Goal: Communication & Community: Answer question/provide support

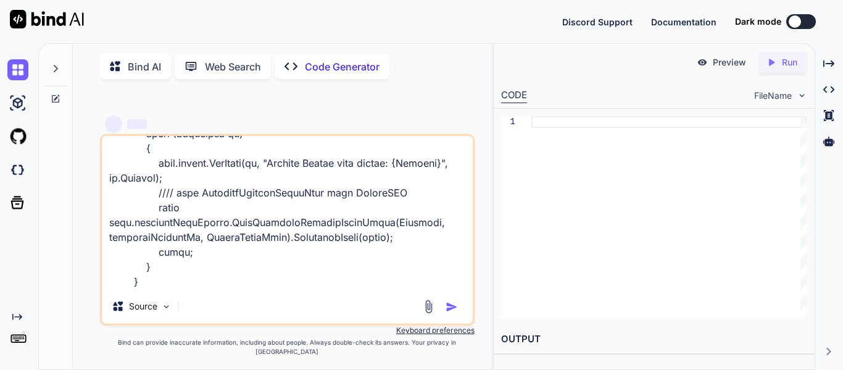
type textarea "public async Task<bool> GetPacketDetailsInfoAsync(int scanningProjectId, Compon…"
type textarea "x"
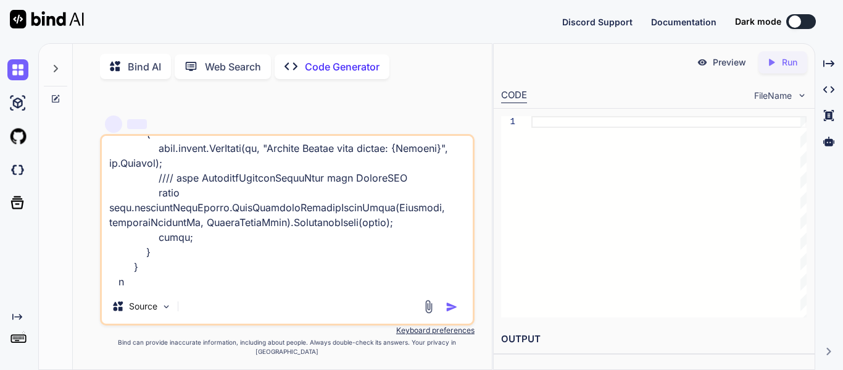
type textarea "public async Task<bool> GetPacketDetailsInfoAsync(int scanningProjectId, Compon…"
type textarea "x"
type textarea "public async Task<bool> GetPacketDetailsInfoAsync(int scanningProjectId, Compon…"
type textarea "x"
type textarea "public async Task<bool> GetPacketDetailsInfoAsync(int scanningProjectId, Compon…"
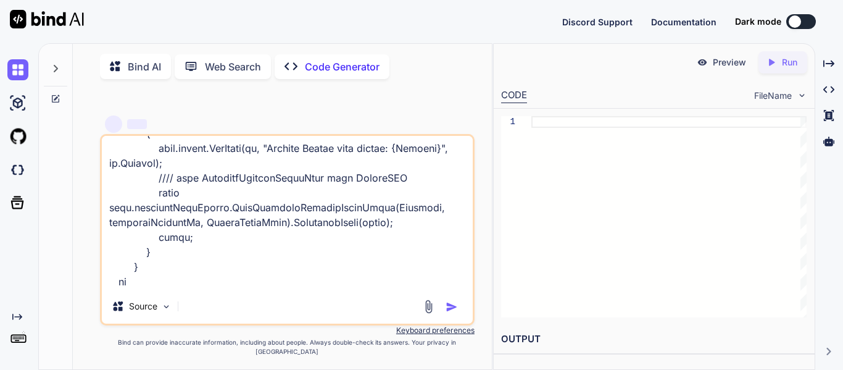
type textarea "x"
type textarea "public async Task<bool> GetPacketDetailsInfoAsync(int scanningProjectId, Compon…"
type textarea "x"
type textarea "public async Task<bool> GetPacketDetailsInfoAsync(int scanningProjectId, Compon…"
type textarea "x"
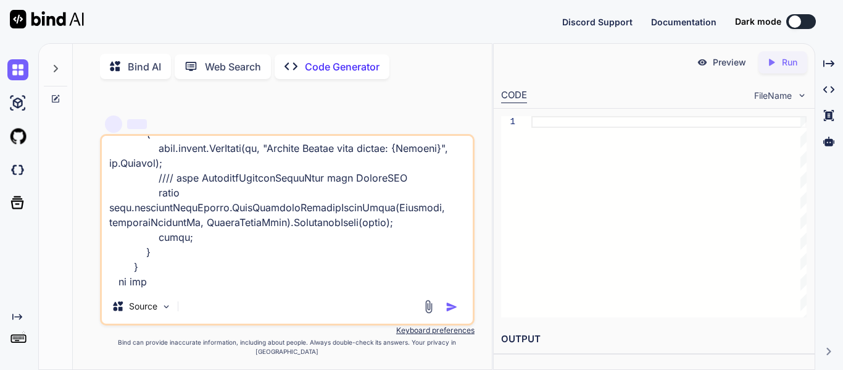
type textarea "public async Task<bool> GetPacketDetailsInfoAsync(int scanningProjectId, Compon…"
type textarea "x"
type textarea "public async Task<bool> GetPacketDetailsInfoAsync(int scanningProjectId, Compon…"
type textarea "x"
type textarea "public async Task<bool> GetPacketDetailsInfoAsync(int scanningProjectId, Compon…"
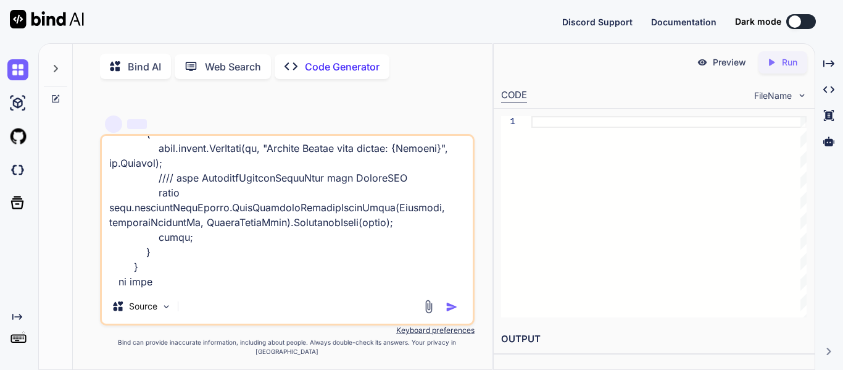
type textarea "x"
type textarea "public async Task<bool> GetPacketDetailsInfoAsync(int scanningProjectId, Compon…"
type textarea "x"
type textarea "public async Task<bool> GetPacketDetailsInfoAsync(int scanningProjectId, Compon…"
type textarea "x"
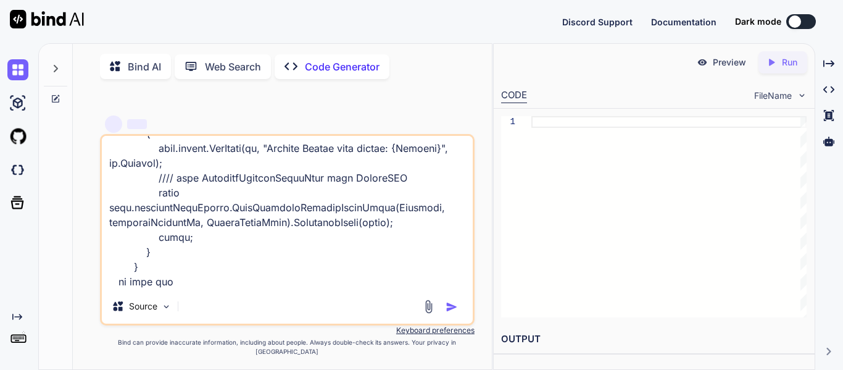
type textarea "public async Task<bool> GetPacketDetailsInfoAsync(int scanningProjectId, Compon…"
type textarea "x"
type textarea "public async Task<bool> GetPacketDetailsInfoAsync(int scanningProjectId, Compon…"
type textarea "x"
type textarea "public async Task<bool> GetPacketDetailsInfoAsync(int scanningProjectId, Compon…"
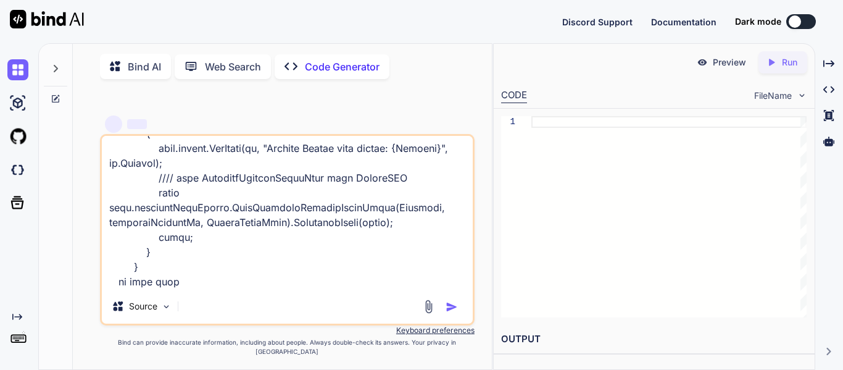
type textarea "x"
type textarea "public async Task<bool> GetPacketDetailsInfoAsync(int scanningProjectId, Compon…"
type textarea "x"
type textarea "public async Task<bool> GetPacketDetailsInfoAsync(int scanningProjectId, Compon…"
type textarea "x"
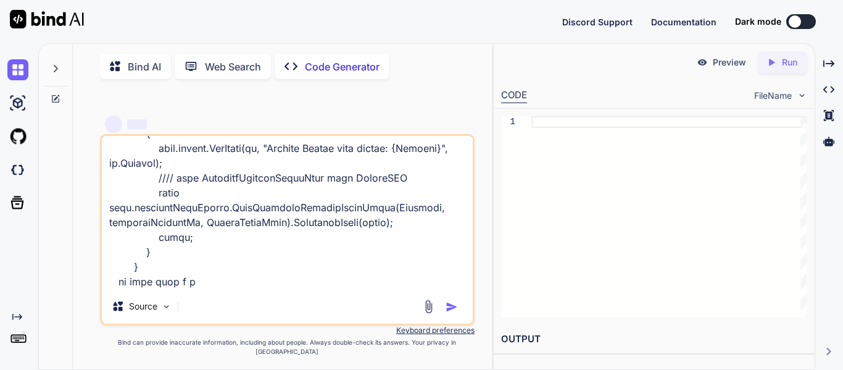
type textarea "public async Task<bool> GetPacketDetailsInfoAsync(int scanningProjectId, Compon…"
type textarea "x"
type textarea "public async Task<bool> GetPacketDetailsInfoAsync(int scanningProjectId, Compon…"
type textarea "x"
type textarea "public async Task<bool> GetPacketDetailsInfoAsync(int scanningProjectId, Compon…"
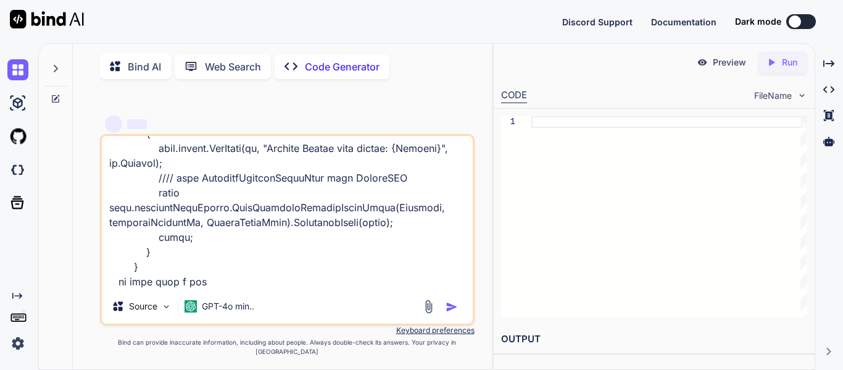
type textarea "x"
type textarea "public async Task<bool> GetPacketDetailsInfoAsync(int scanningProjectId, Compon…"
type textarea "x"
type textarea "public async Task<bool> GetPacketDetailsInfoAsync(int scanningProjectId, Compon…"
type textarea "x"
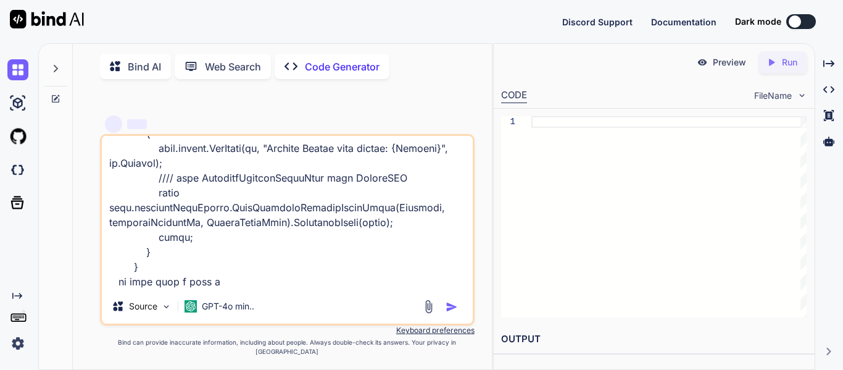
type textarea "public async Task<bool> GetPacketDetailsInfoAsync(int scanningProjectId, Compon…"
type textarea "x"
type textarea "public async Task<bool> GetPacketDetailsInfoAsync(int scanningProjectId, Compon…"
type textarea "x"
type textarea "public async Task<bool> GetPacketDetailsInfoAsync(int scanningProjectId, Compon…"
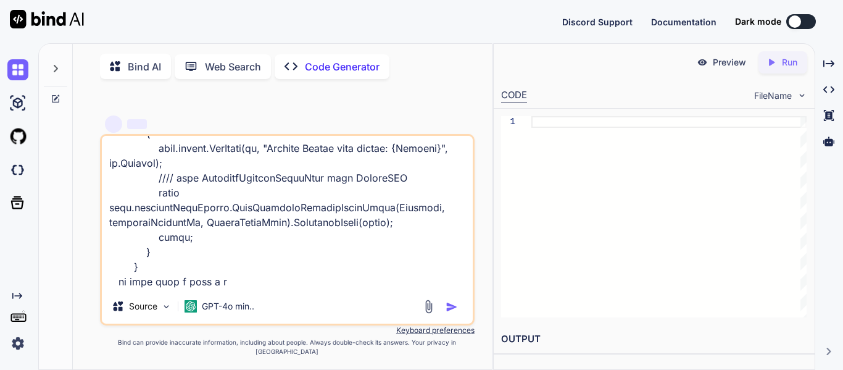
type textarea "x"
type textarea "public async Task<bool> GetPacketDetailsInfoAsync(int scanningProjectId, Compon…"
type textarea "x"
type textarea "public async Task<bool> GetPacketDetailsInfoAsync(int scanningProjectId, Compon…"
type textarea "x"
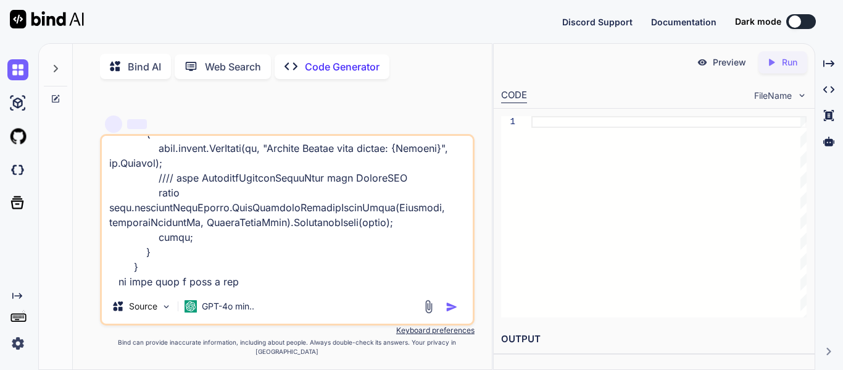
type textarea "public async Task<bool> GetPacketDetailsInfoAsync(int scanningProjectId, Compon…"
type textarea "x"
type textarea "public async Task<bool> GetPacketDetailsInfoAsync(int scanningProjectId, Compon…"
type textarea "x"
type textarea "public async Task<bool> GetPacketDetailsInfoAsync(int scanningProjectId, Compon…"
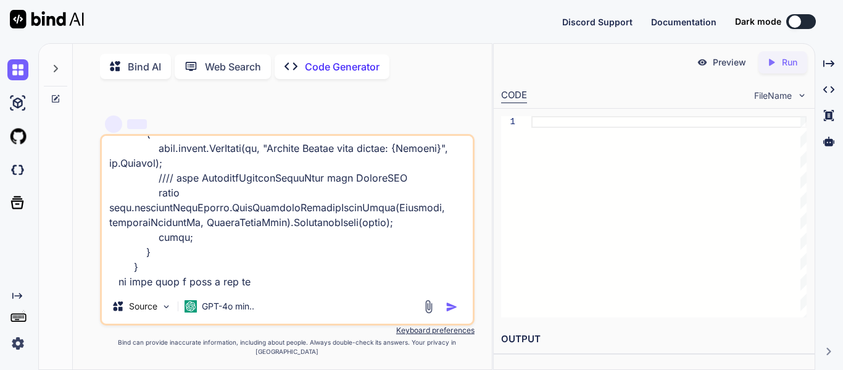
type textarea "x"
type textarea "public async Task<bool> GetPacketDetailsInfoAsync(int scanningProjectId, Compon…"
type textarea "x"
type textarea "public async Task<bool> GetPacketDetailsInfoAsync(int scanningProjectId, Compon…"
type textarea "x"
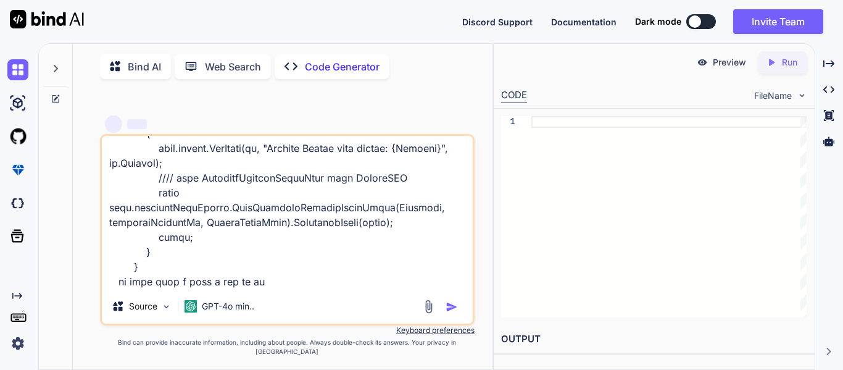
type textarea "public async Task<bool> GetPacketDetailsInfoAsync(int scanningProjectId, Compon…"
type textarea "x"
type textarea "public async Task<bool> GetPacketDetailsInfoAsync(int scanningProjectId, Compon…"
type textarea "x"
type textarea "public async Task<bool> GetPacketDetailsInfoAsync(int scanningProjectId, Compon…"
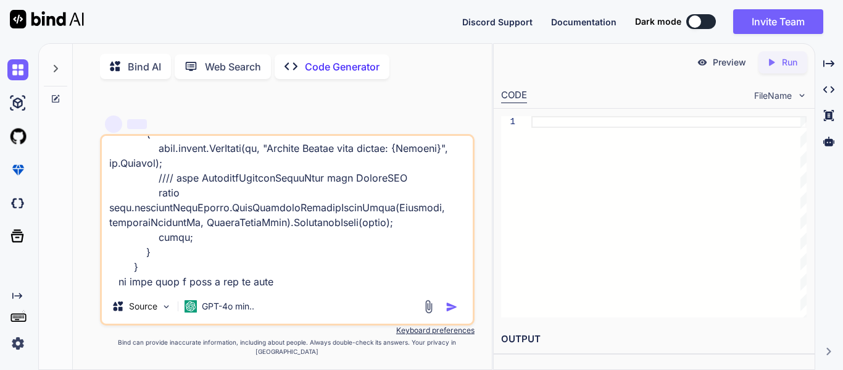
type textarea "x"
type textarea "public async Task<bool> GetPacketDetailsInfoAsync(int scanningProjectId, Compon…"
type textarea "x"
type textarea "public async Task<bool> GetPacketDetailsInfoAsync(int scanningProjectId, Compon…"
type textarea "x"
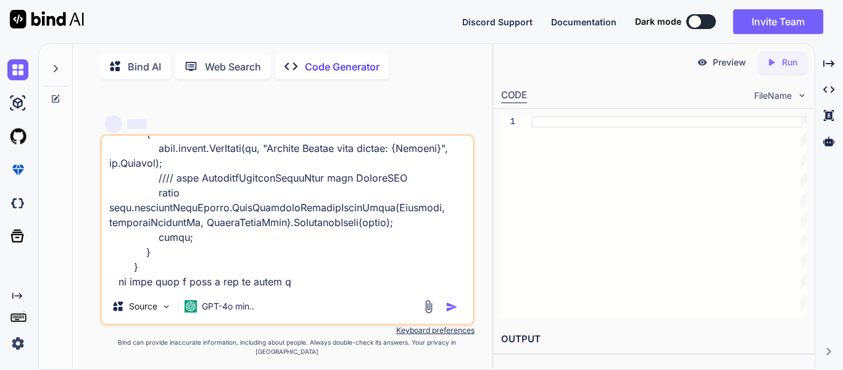
type textarea "public async Task<bool> GetPacketDetailsInfoAsync(int scanningProjectId, Compon…"
type textarea "x"
type textarea "public async Task<bool> GetPacketDetailsInfoAsync(int scanningProjectId, Compon…"
type textarea "x"
type textarea "public async Task<bool> GetPacketDetailsInfoAsync(int scanningProjectId, Compon…"
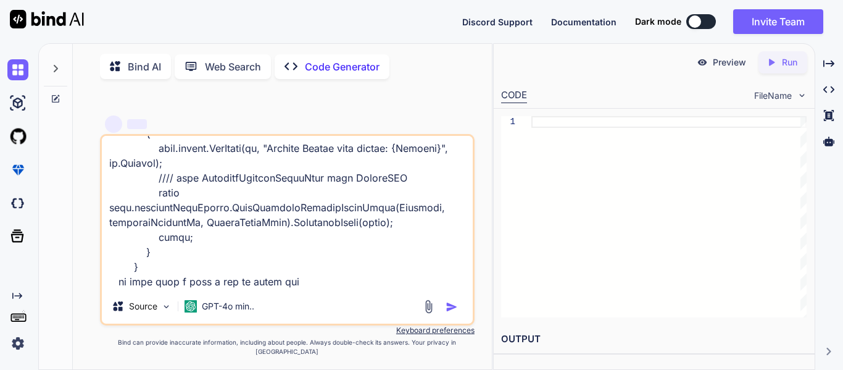
type textarea "x"
type textarea "public async Task<bool> GetPacketDetailsInfoAsync(int scanningProjectId, Compon…"
type textarea "x"
type textarea "public async Task<bool> GetPacketDetailsInfoAsync(int scanningProjectId, Compon…"
type textarea "x"
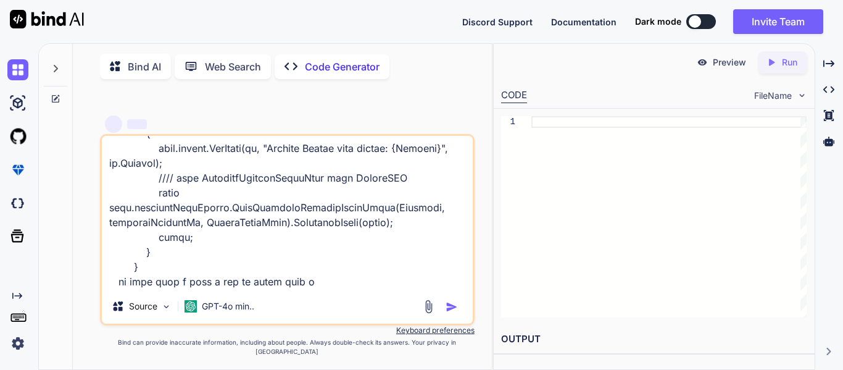
type textarea "public async Task<bool> GetPacketDetailsInfoAsync(int scanningProjectId, Compon…"
type textarea "x"
type textarea "public async Task<bool> GetPacketDetailsInfoAsync(int scanningProjectId, Compon…"
type textarea "x"
type textarea "public async Task<bool> GetPacketDetailsInfoAsync(int scanningProjectId, Compon…"
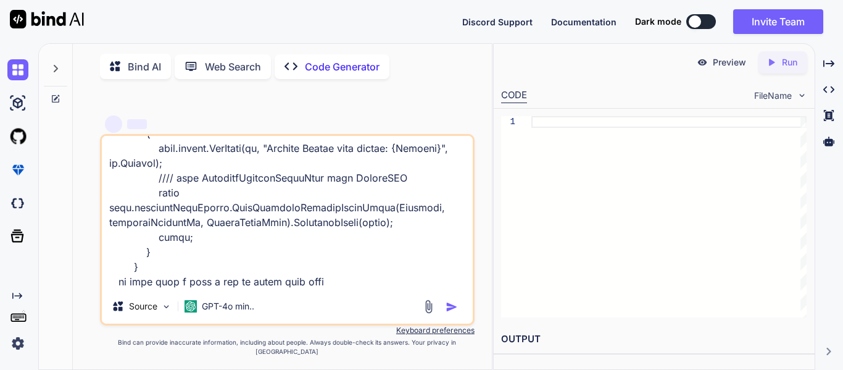
type textarea "x"
type textarea "public async Task<bool> GetPacketDetailsInfoAsync(int scanningProjectId, Compon…"
type textarea "x"
type textarea "public async Task<bool> GetPacketDetailsInfoAsync(int scanningProjectId, Compon…"
type textarea "x"
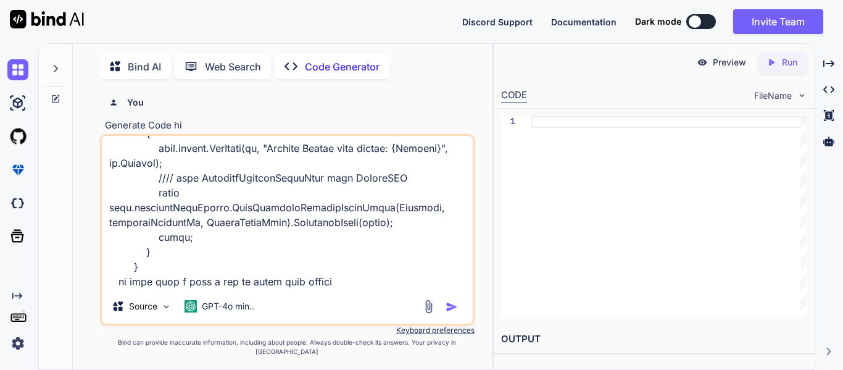
type textarea "public async Task<bool> GetPacketDetailsInfoAsync(int scanningProjectId, Compon…"
type textarea "x"
type textarea "public async Task<bool> GetPacketDetailsInfoAsync(int scanningProjectId, Compon…"
type textarea "x"
type textarea "public async Task<bool> GetPacketDetailsInfoAsync(int scanningProjectId, Compon…"
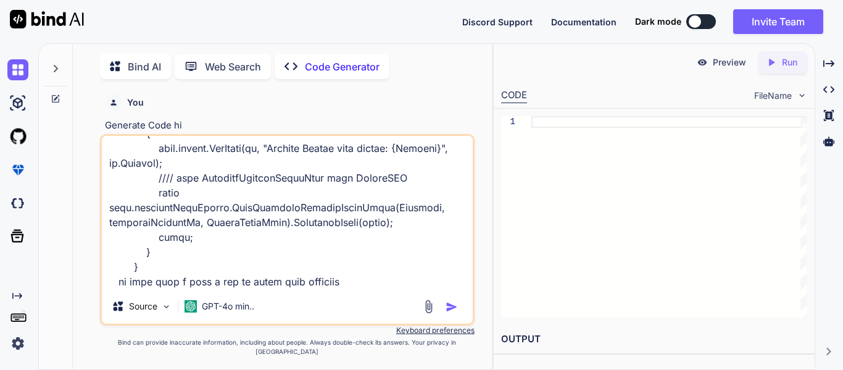
type textarea "x"
type textarea "public async Task<bool> GetPacketDetailsInfoAsync(int scanningProjectId, Compon…"
type textarea "x"
paste textarea "bool isEnableRequestCentre = configuration.GetValue<bool>("CustomFeatures:Enabl…"
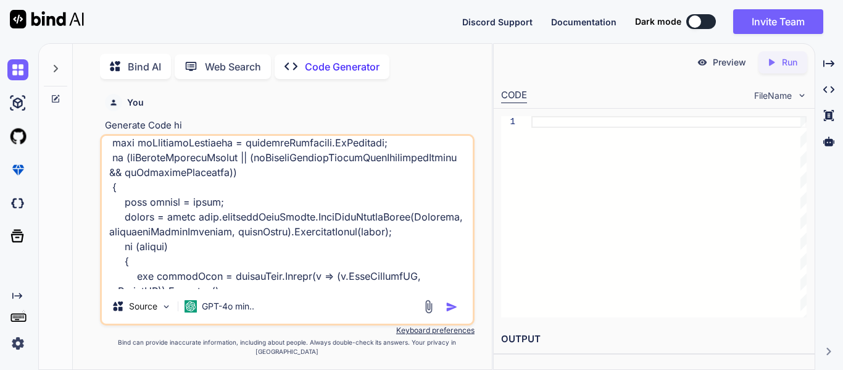
scroll to position [6260, 0]
drag, startPoint x: 111, startPoint y: 230, endPoint x: 243, endPoint y: 244, distance: 132.3
click at [243, 244] on textarea at bounding box center [287, 212] width 371 height 153
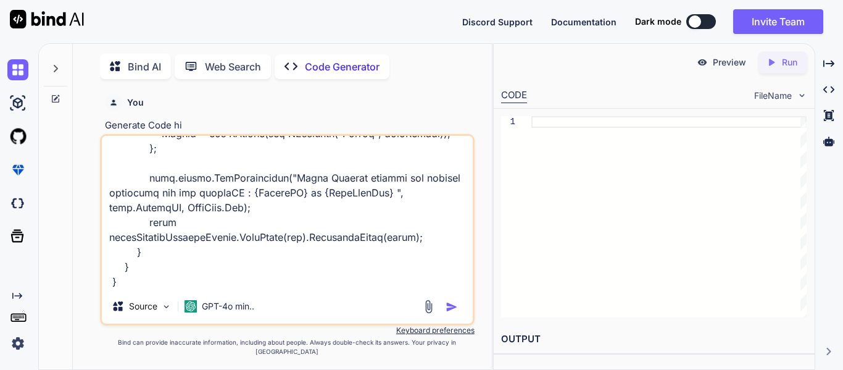
click at [154, 288] on textarea at bounding box center [287, 212] width 371 height 153
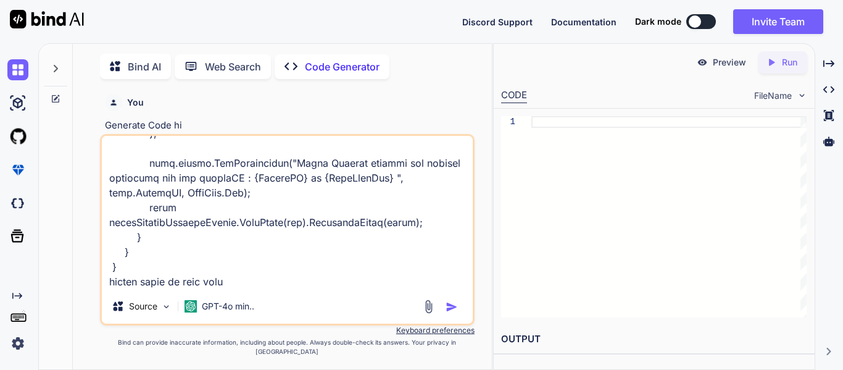
paste textarea "if (isEnableRequestCentre || (isEnableRequestCentreWithComponentFilter && isInd…"
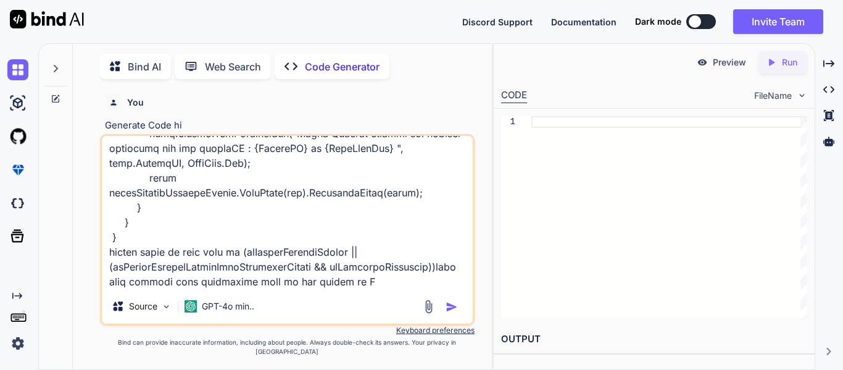
scroll to position [6728, 0]
paste textarea "using Assessor.AzureServiceBus.Communication.ServiceBusCommands.Enums; using As…"
type textarea "public async Task<bool> GetPacketDetailsInfoAsync(int scanningProjectId, Compon…"
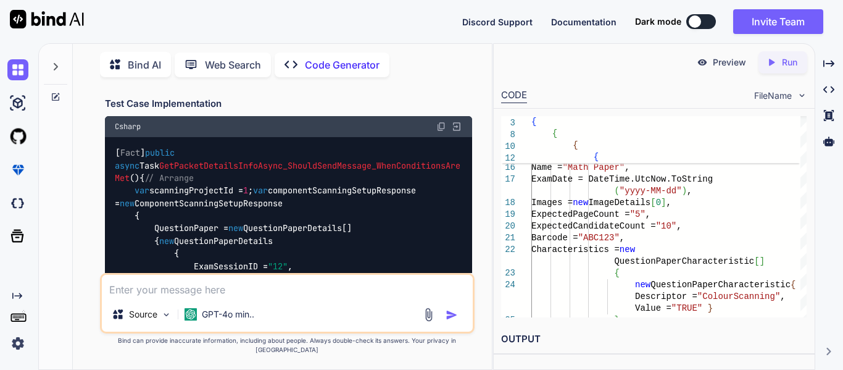
scroll to position [4287, 0]
click at [441, 132] on img at bounding box center [441, 127] width 10 height 10
click at [217, 297] on textarea at bounding box center [287, 286] width 371 height 22
paste textarea "GetPacketDetailsInfoAsync_ShouldSendMessage_WhenEnableRequestCentreWithComponen…"
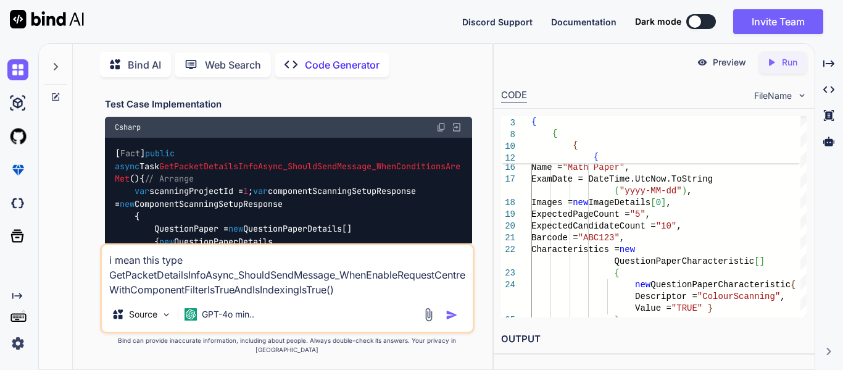
paste textarea "GetPacketDetailsInfoAsync_ShouldNotSendMessage_WhenEnableRequestCentreWithCompo…"
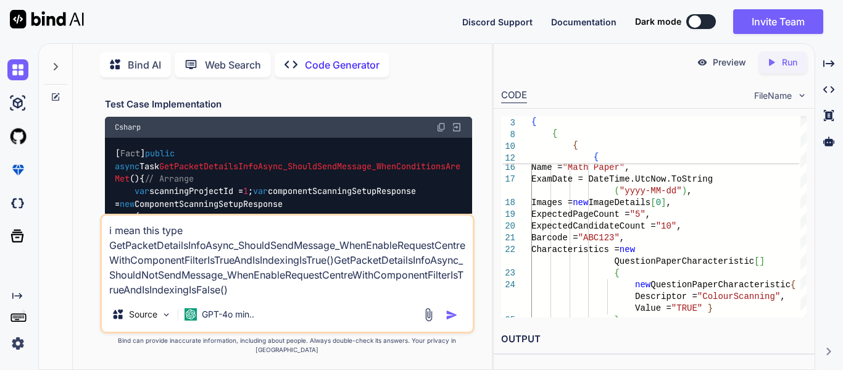
paste textarea "GetPacketDetailsInfoAsync_ShouldNotSendMessage_WhenEnableRequestCentreWithCompo…"
type textarea "i mean this type GetPacketDetailsInfoAsync_ShouldSendMessage_WhenEnableRequestC…"
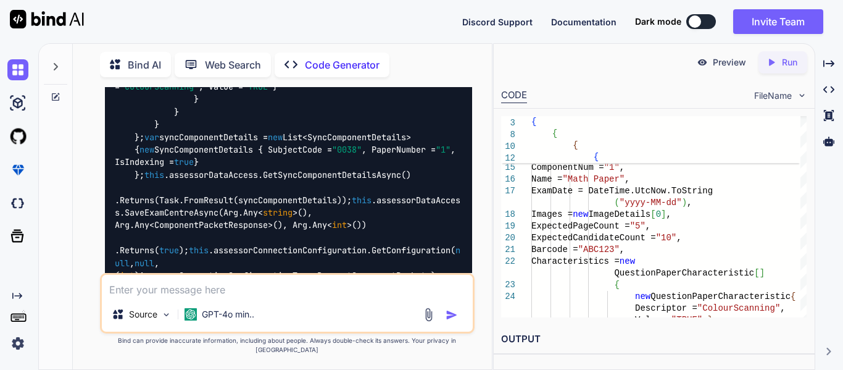
scroll to position [6239, 0]
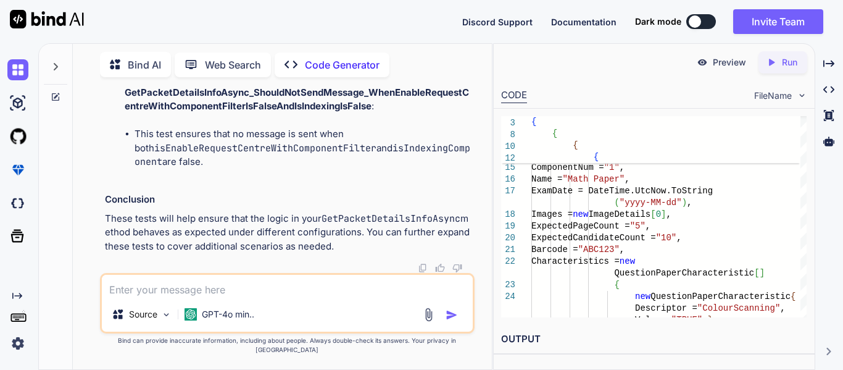
scroll to position [9525, 0]
click at [284, 295] on textarea at bounding box center [287, 286] width 371 height 22
paste textarea "LoremipsUmdolorsitamEtconse.Adip.Elitsedd.EiusmodteMpoRincidIdunTutlaboReet.Dol…"
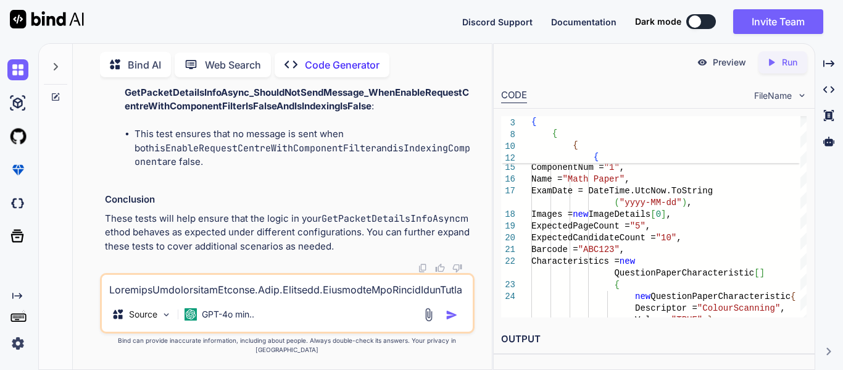
scroll to position [342, 0]
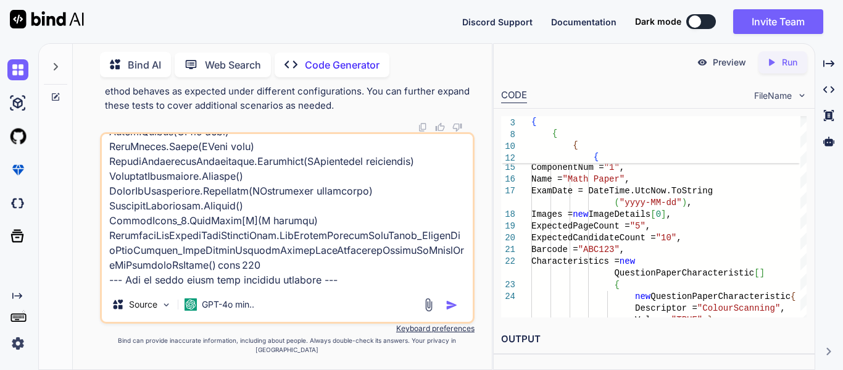
paste textarea "AssessorConnectivityService.Test.Services.ComponentAndPacketInfoServiceTest.Get…"
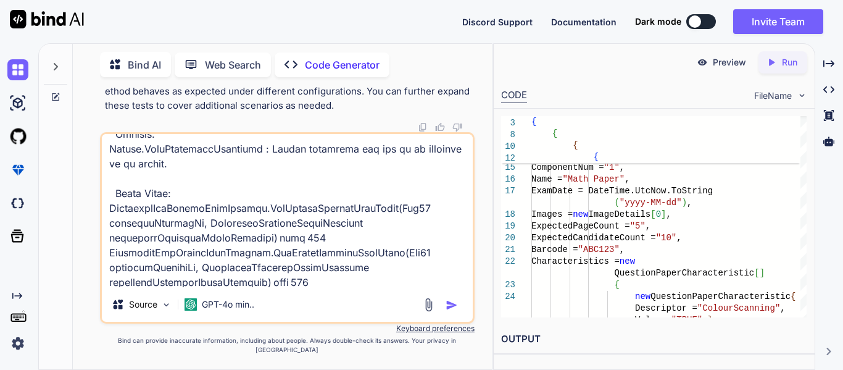
scroll to position [669, 0]
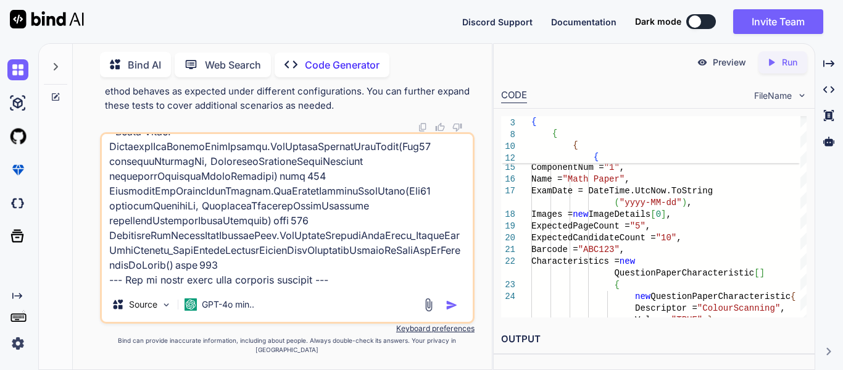
paste textarea "AssessorConnectivityService.Test.Services.ComponentAndPacketInfoServiceTest.Get…"
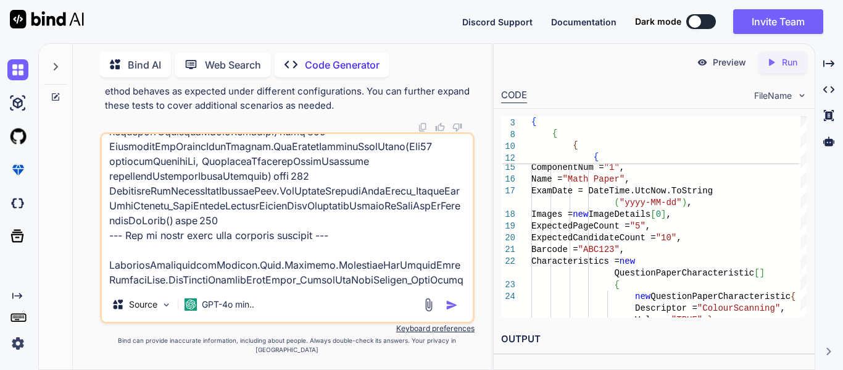
paste textarea "SendMessage_WhenEnableRequestCentreWithComponentFilterIsTrueAndIsIndexingIsTrue…"
type textarea "LoremipsUmdolorsitamEtconse.Adip.Elitsedd.EiusmodteMpoRincidIdunTutlaboReet.Dol…"
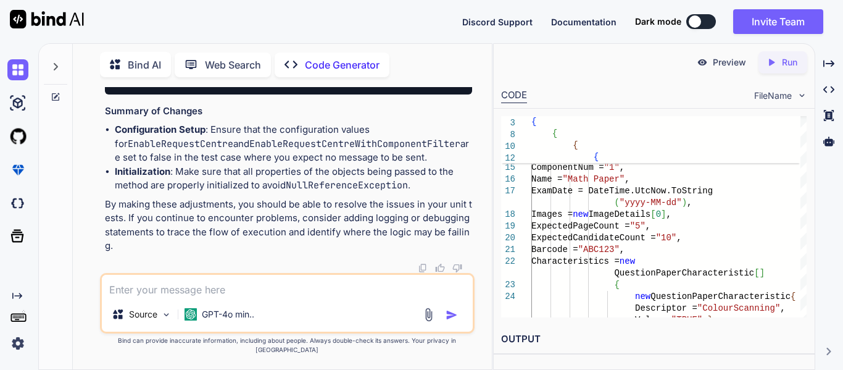
scroll to position [10917, 0]
click at [262, 297] on textarea at bounding box center [287, 286] width 371 height 22
paste textarea "A readonly field cannot be assigned to (except in a constructor or init-only se…"
type textarea "A readonly field cannot be assigned to (except in a constructor or init-only se…"
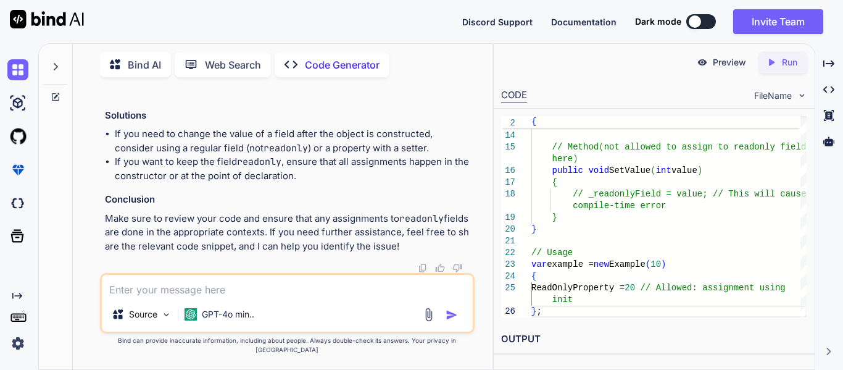
scroll to position [13341, 0]
paste textarea "// Set configuration to false for both flags var inMemorySettings = new Diction…"
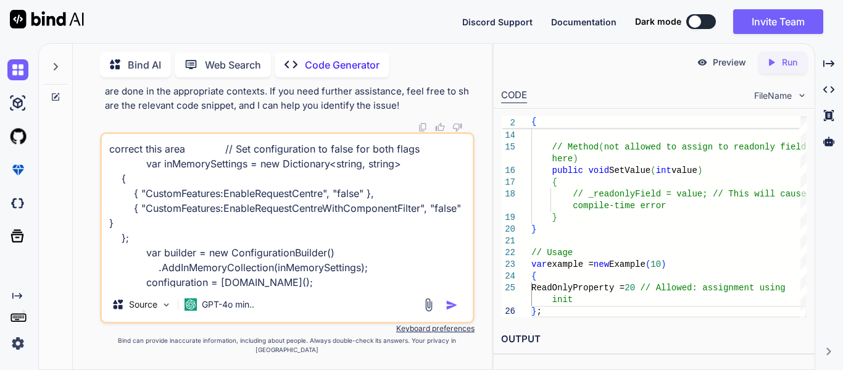
scroll to position [1, 0]
paste textarea "Severity Code Description Project File Line Suppression State Error (active) CS…"
type textarea "correct this area // Set configuration to false for both flags var inMemorySett…"
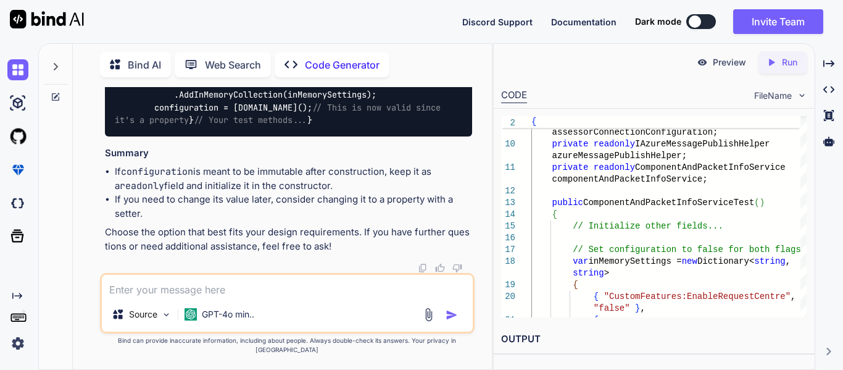
scroll to position [14753, 0]
drag, startPoint x: 151, startPoint y: 96, endPoint x: 320, endPoint y: 211, distance: 204.1
copy code "// Set configuration to false for both flags var inMemorySettings = new Diction…"
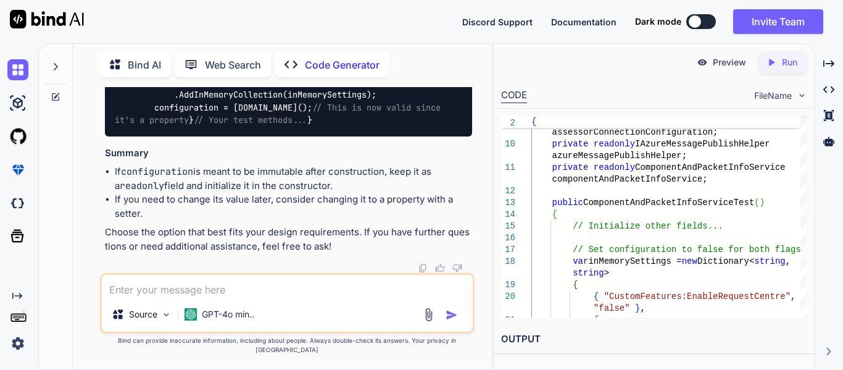
click at [210, 297] on textarea at bounding box center [287, 286] width 371 height 22
paste textarea "AssessorConnectivityService.Test.Services.ComponentAndPacketInfoServiceTest.Get…"
type textarea "AssessorConnectivityService.Test.Services.ComponentAndPacketInfoServiceTest.Get…"
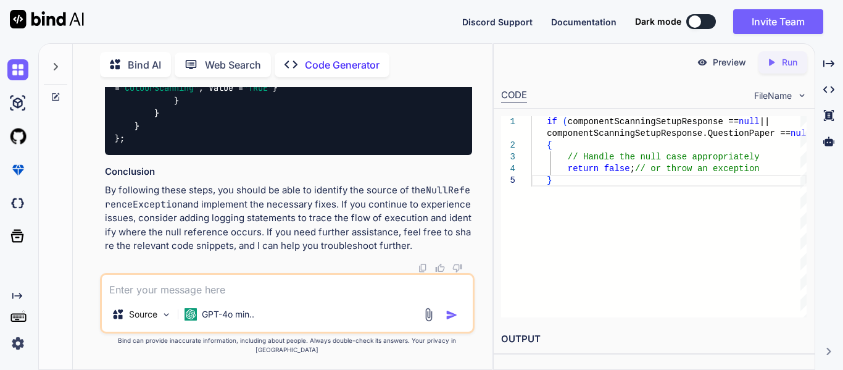
scroll to position [16325, 0]
click at [259, 297] on textarea at bounding box center [287, 286] width 371 height 22
type textarea "Thanku"
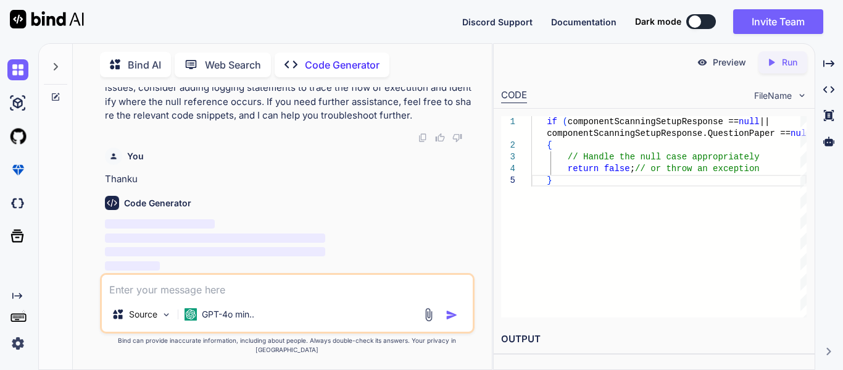
scroll to position [16633, 0]
